Goal: Browse casually

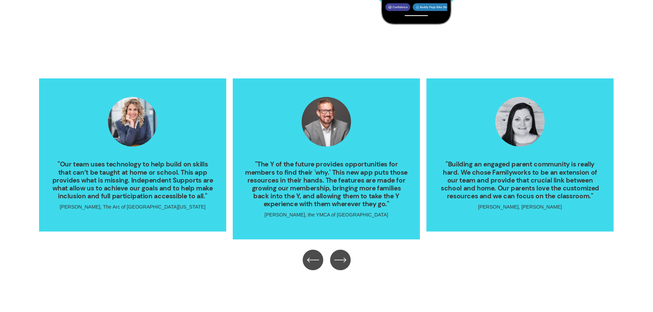
scroll to position [1508, 0]
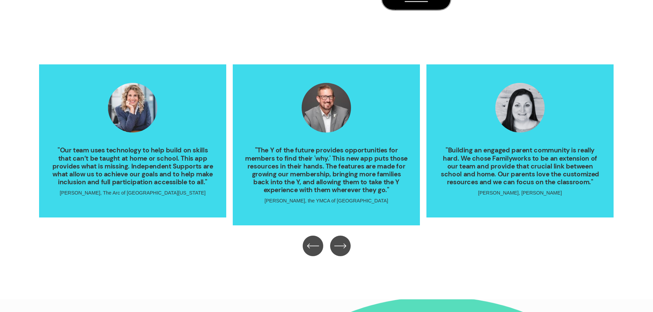
click at [337, 251] on icon "\a \a \a Next\a \a" at bounding box center [340, 246] width 12 height 12
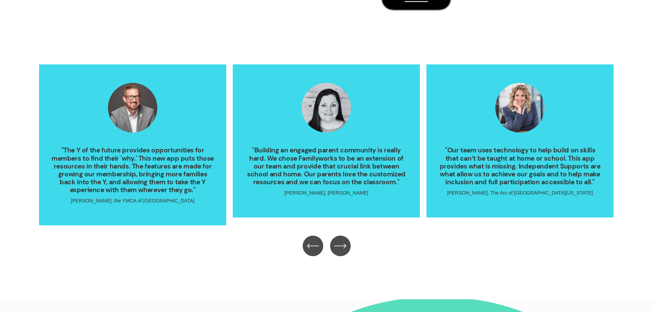
click at [337, 251] on icon "\a \a \a Next\a \a" at bounding box center [340, 246] width 12 height 12
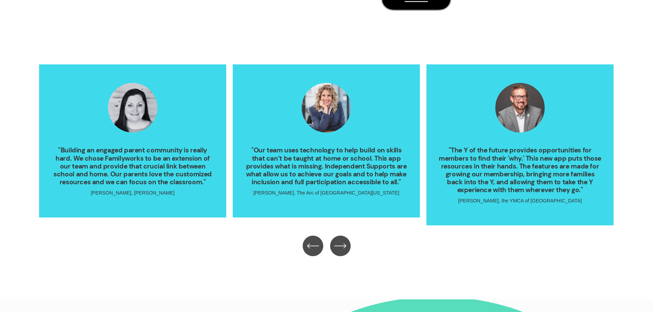
click at [337, 251] on icon "\a \a \a Next\a \a" at bounding box center [340, 246] width 12 height 12
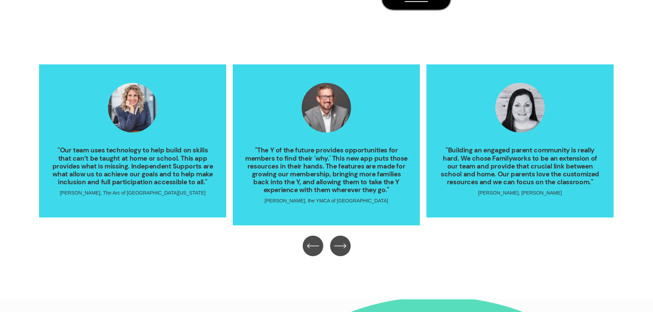
click at [337, 251] on icon "\a \a \a Next\a \a" at bounding box center [340, 246] width 12 height 12
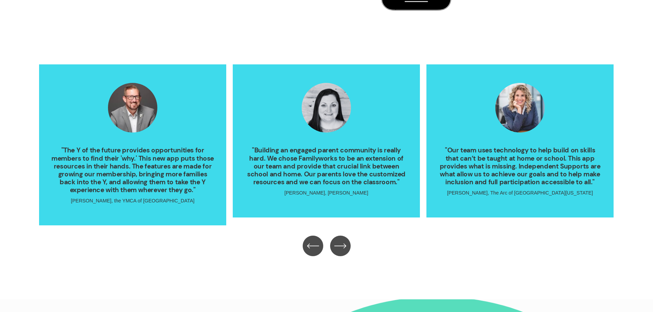
click at [337, 251] on icon "\a \a \a Next\a \a" at bounding box center [340, 246] width 12 height 12
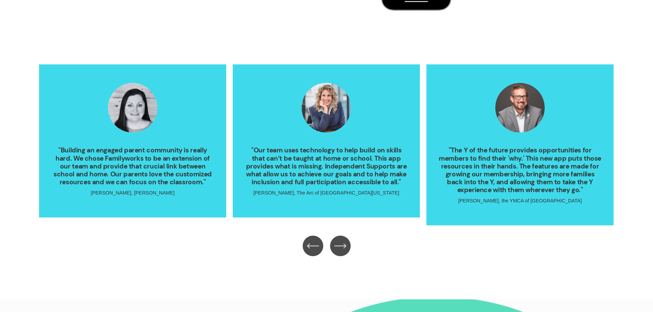
click at [337, 251] on icon "\a \a \a Next\a \a" at bounding box center [340, 246] width 12 height 12
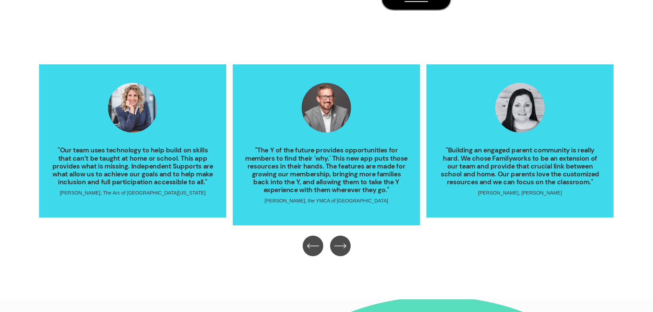
click at [337, 251] on icon "\a \a \a Next\a \a" at bounding box center [340, 246] width 12 height 12
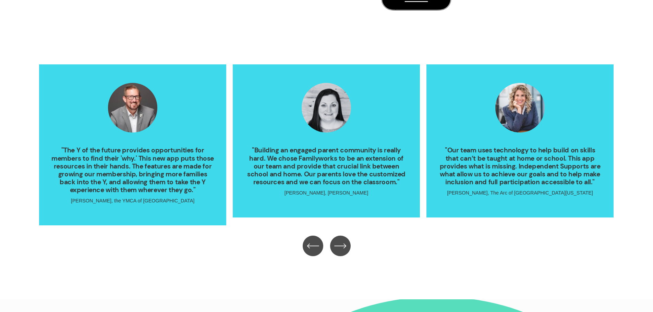
click at [337, 251] on icon "\a \a \a Next\a \a" at bounding box center [340, 246] width 12 height 12
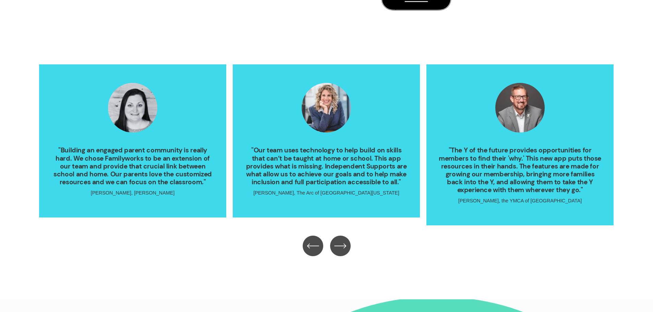
click at [337, 251] on icon "\a \a \a Next\a \a" at bounding box center [340, 246] width 12 height 12
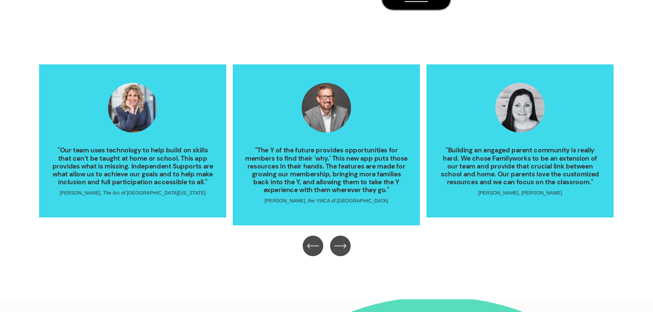
click at [337, 251] on icon "\a \a \a Next\a \a" at bounding box center [340, 246] width 12 height 12
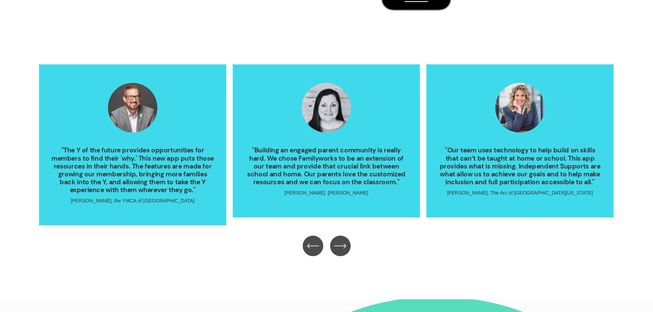
click at [337, 251] on icon "\a \a \a Next\a \a" at bounding box center [340, 246] width 12 height 12
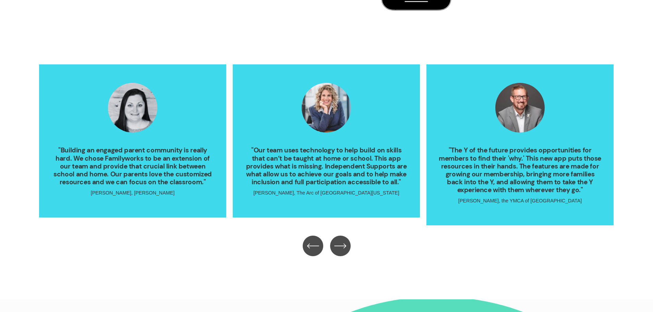
click at [337, 250] on icon "\a \a \a Next\a \a" at bounding box center [340, 246] width 12 height 12
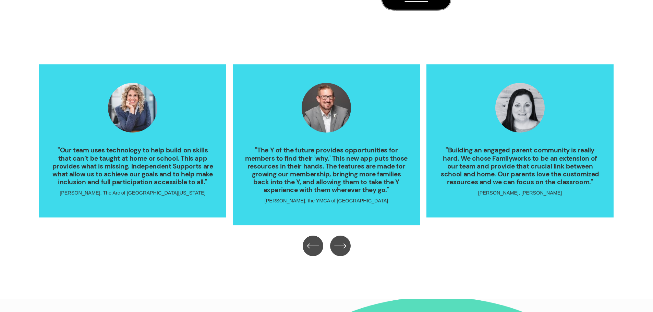
click at [338, 249] on icon "\a \a \a Next\a \a" at bounding box center [340, 246] width 12 height 12
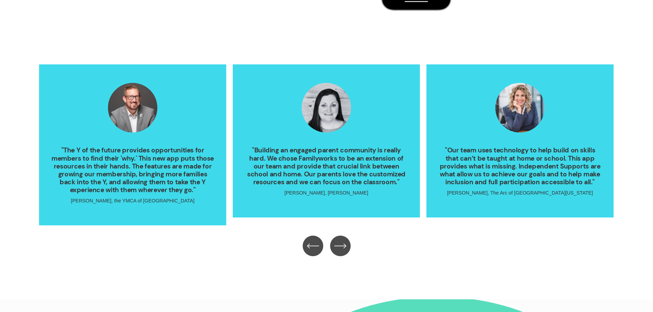
click at [338, 246] on icon "\a \a \a Next\a \a" at bounding box center [339, 246] width 11 height 0
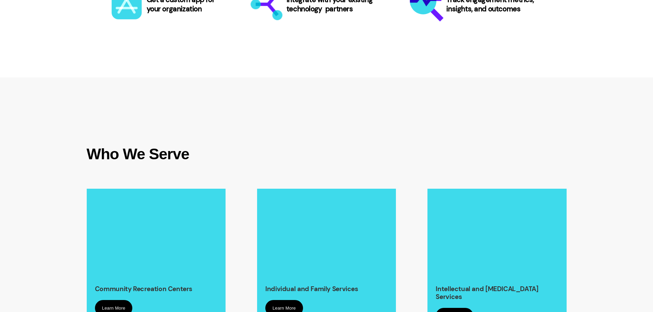
scroll to position [0, 0]
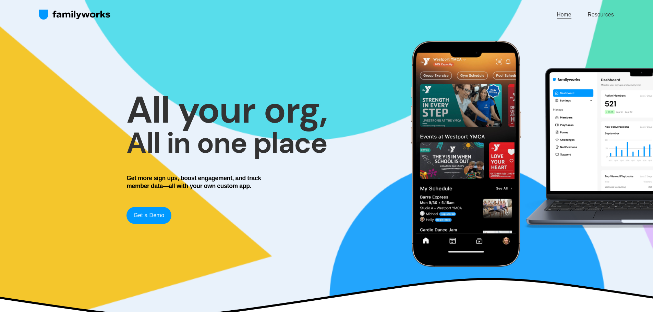
click at [478, 142] on div at bounding box center [528, 153] width 247 height 247
